Goal: Communication & Community: Answer question/provide support

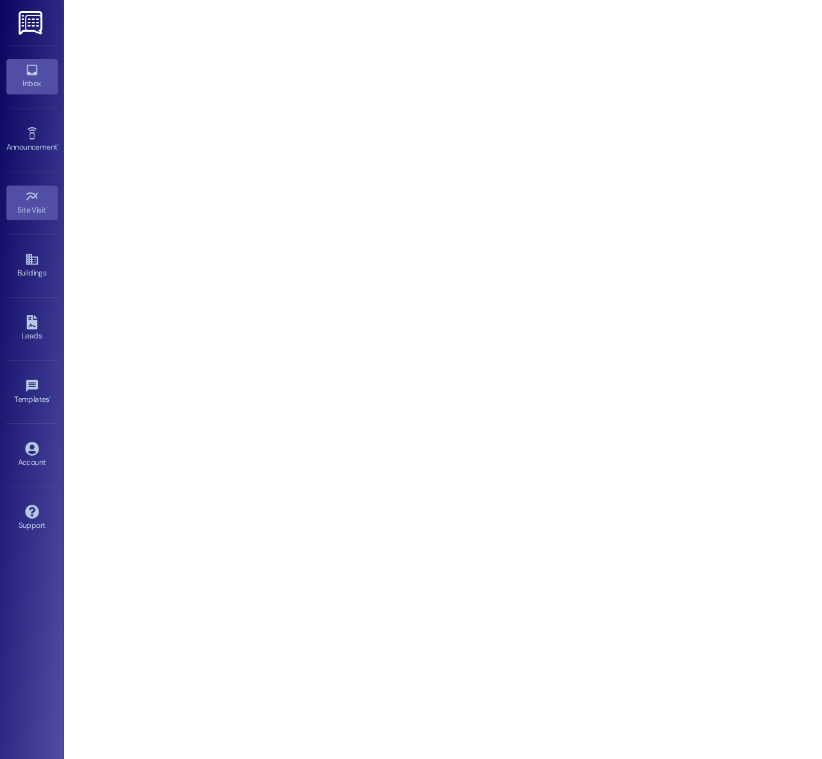
click at [30, 79] on div "Inbox" at bounding box center [32, 83] width 64 height 13
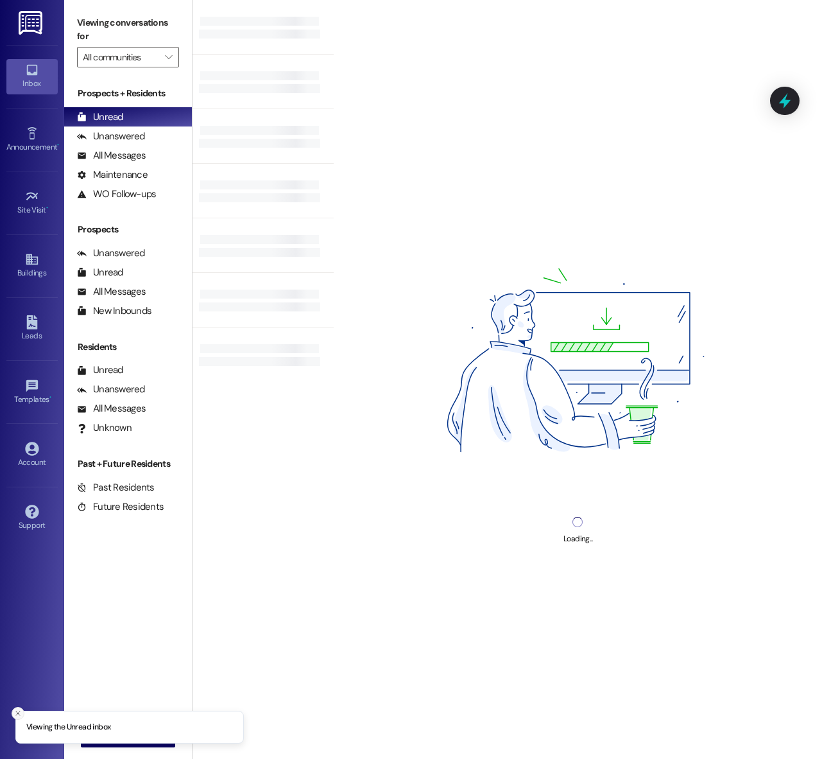
click at [18, 709] on icon "Close toast" at bounding box center [18, 713] width 8 height 8
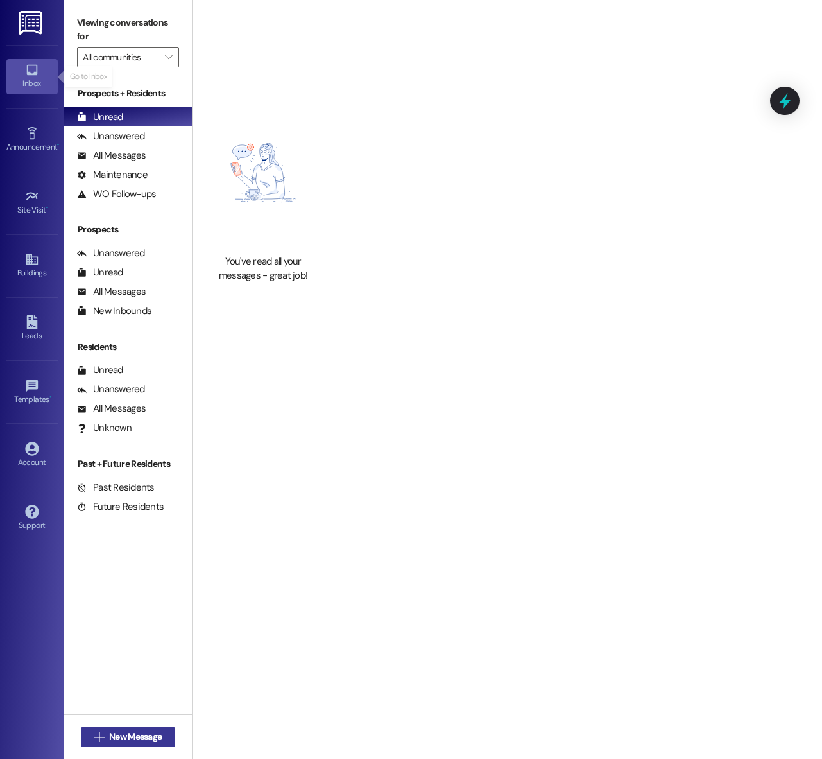
click at [121, 731] on span "New Message" at bounding box center [135, 736] width 53 height 13
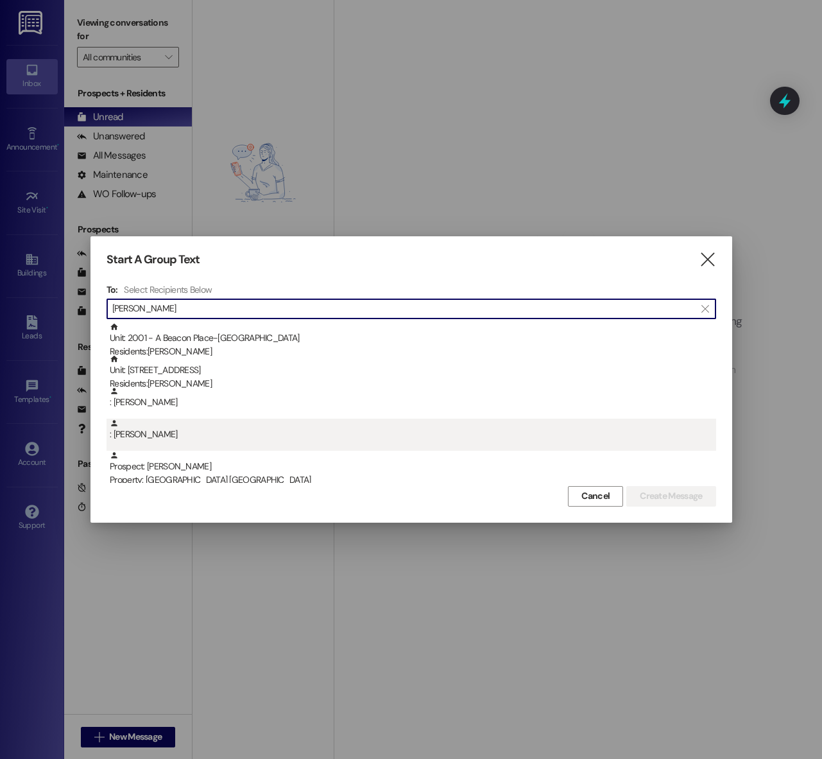
type input "[PERSON_NAME]"
click at [306, 430] on div ": [PERSON_NAME]" at bounding box center [413, 430] width 607 height 22
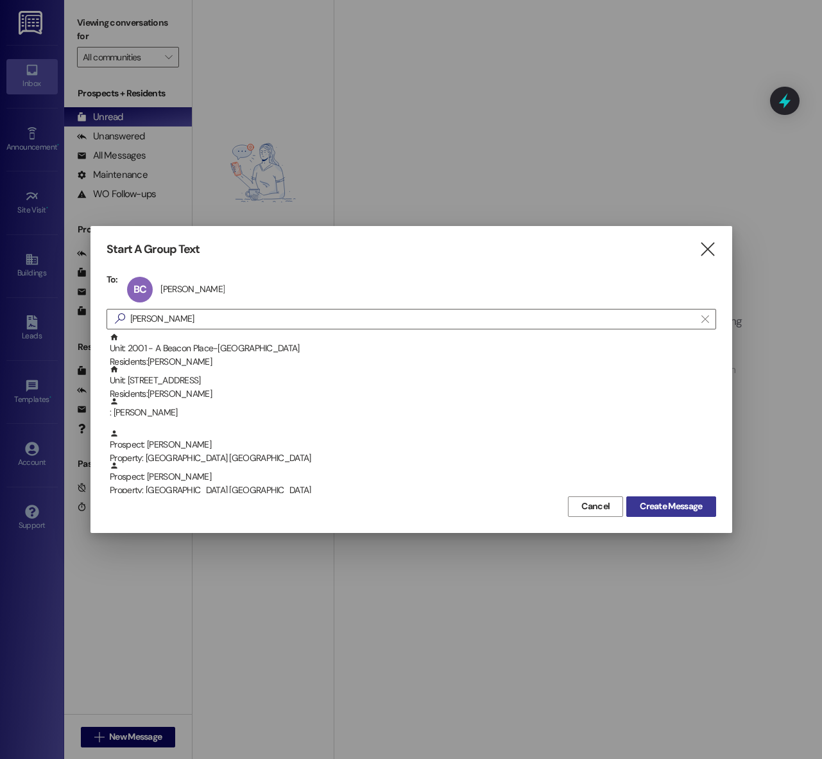
click at [660, 510] on span "Create Message" at bounding box center [671, 506] width 62 height 13
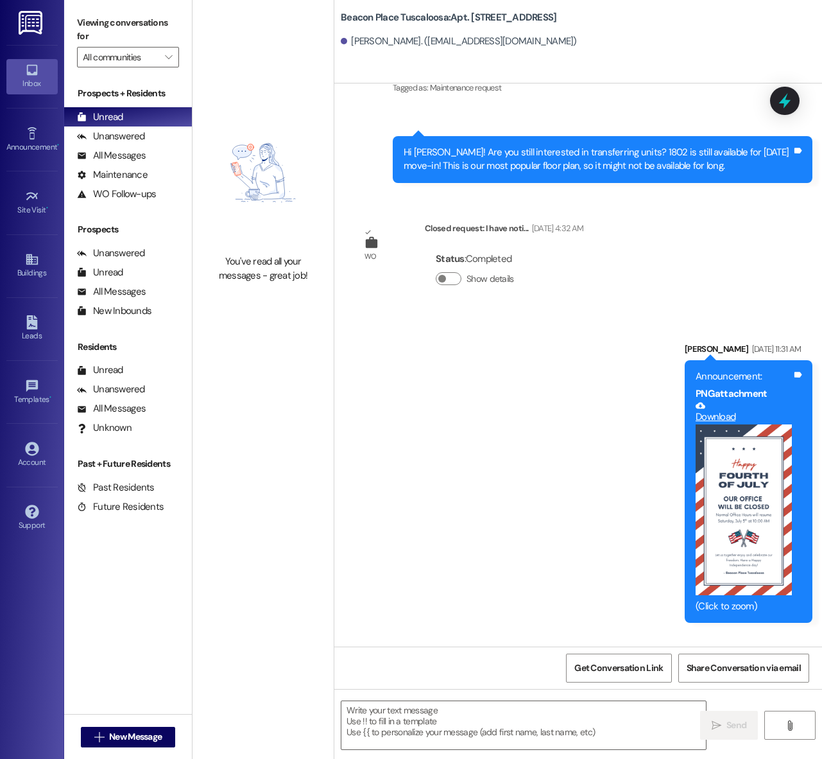
scroll to position [12659, 0]
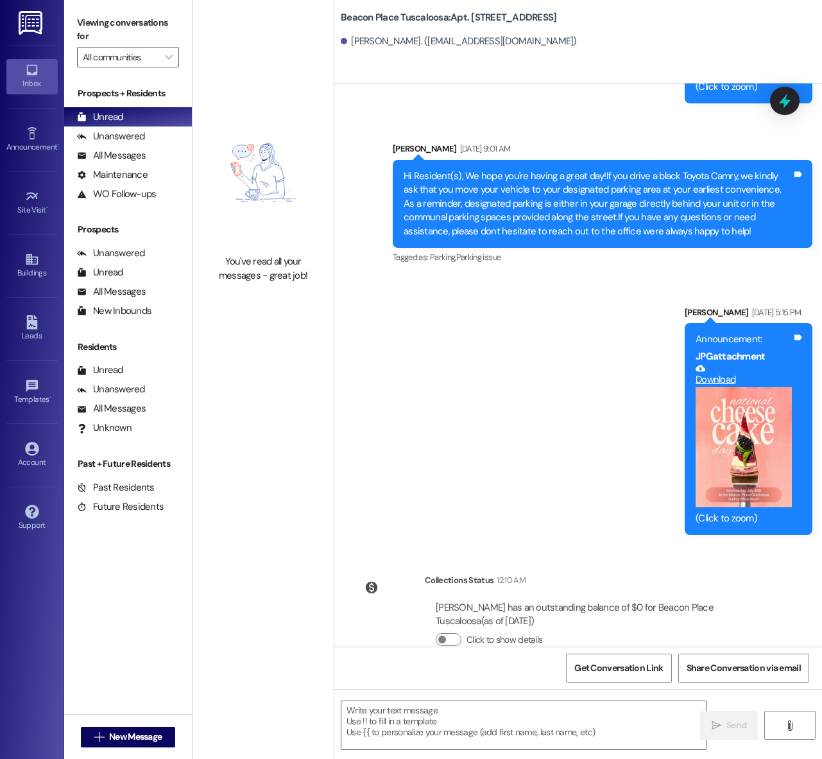
click at [472, 709] on textarea at bounding box center [524, 725] width 365 height 48
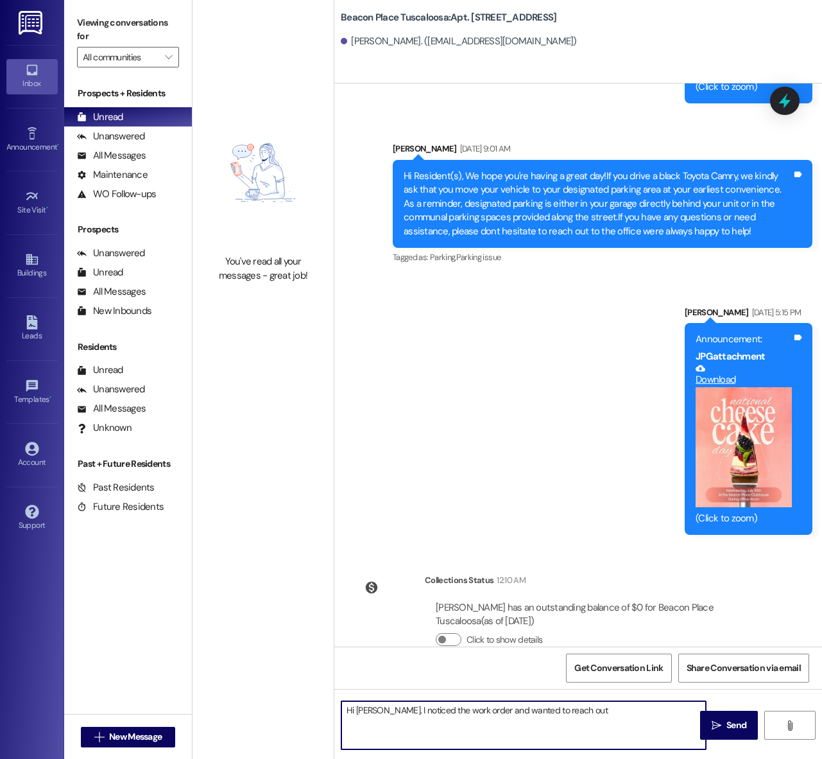
click at [413, 711] on textarea "Hi [PERSON_NAME]. I noticed the work order and wanted to reach out" at bounding box center [524, 725] width 365 height 48
click at [606, 711] on textarea "Hi [PERSON_NAME]. I saw the work order and wanted to reach out" at bounding box center [524, 725] width 365 height 48
click at [584, 724] on textarea "Hi [PERSON_NAME]. I saw the work order and wanted to reach out! Since we do not…" at bounding box center [524, 725] width 365 height 48
drag, startPoint x: 577, startPoint y: 721, endPoint x: 490, endPoint y: 721, distance: 86.7
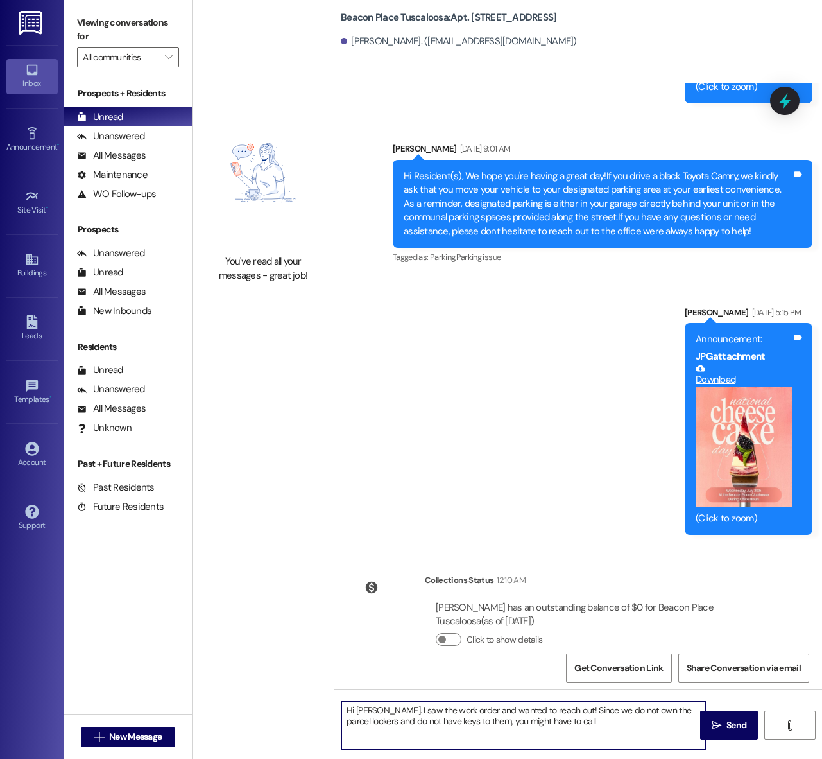
click at [490, 721] on textarea "Hi [PERSON_NAME]. I saw the work order and wanted to reach out! Since we do not…" at bounding box center [524, 725] width 365 height 48
type textarea "Hi [PERSON_NAME]. I saw the work order and wanted to reach out! Since we do not…"
click at [735, 719] on span "Send" at bounding box center [737, 724] width 20 height 13
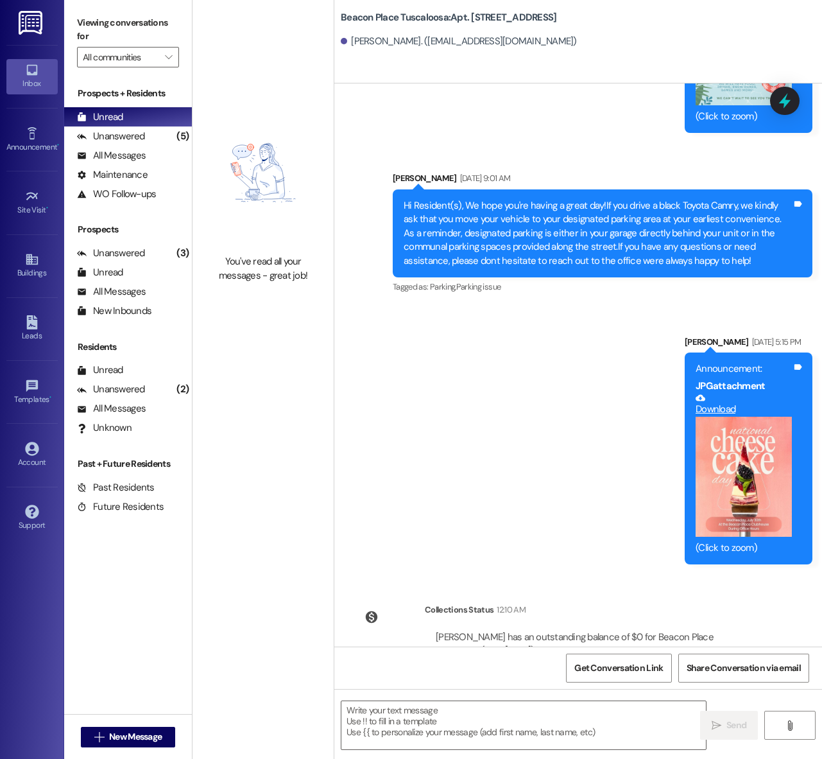
scroll to position [12776, 0]
